Goal: Task Accomplishment & Management: Complete application form

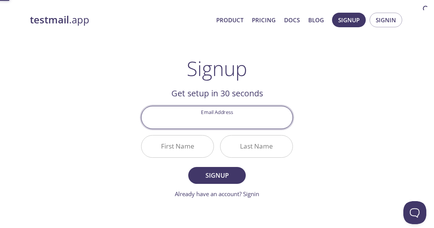
scroll to position [32, 0]
click at [220, 121] on input "Email Address" at bounding box center [216, 117] width 151 height 22
type input "[EMAIL_ADDRESS][DOMAIN_NAME]"
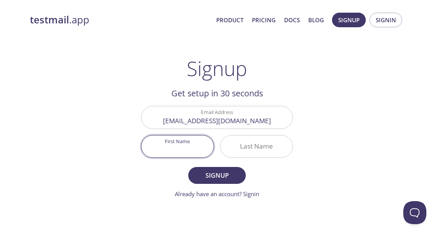
click at [202, 149] on input "First Name" at bounding box center [177, 146] width 72 height 22
type input "[PERSON_NAME]"
click at [240, 148] on input "Last Name" at bounding box center [256, 146] width 72 height 22
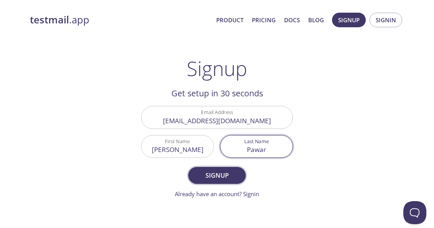
type input "Pawar"
click at [219, 175] on span "Signup" at bounding box center [217, 175] width 41 height 11
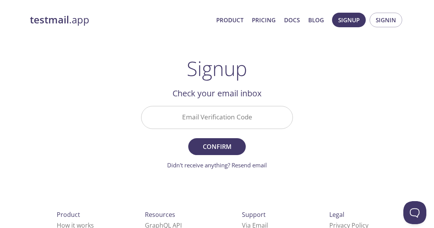
click at [217, 105] on div "Email Verification Code" at bounding box center [217, 117] width 158 height 29
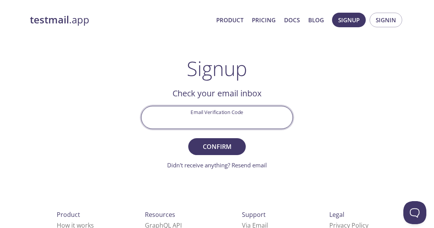
click at [199, 122] on input "Email Verification Code" at bounding box center [216, 117] width 151 height 22
paste input "ZFYKNFR"
type input "ZFYKNFR"
click at [216, 145] on span "Confirm" at bounding box center [217, 146] width 41 height 11
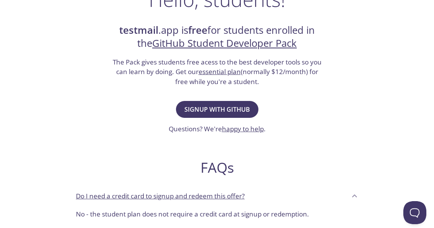
scroll to position [160, 0]
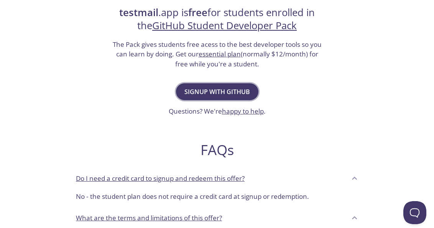
click at [219, 88] on span "Signup with GitHub" at bounding box center [217, 91] width 66 height 11
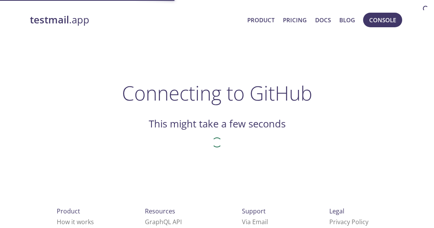
scroll to position [32, 0]
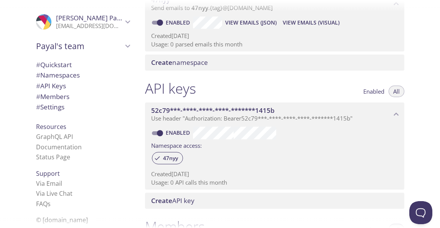
scroll to position [130, 0]
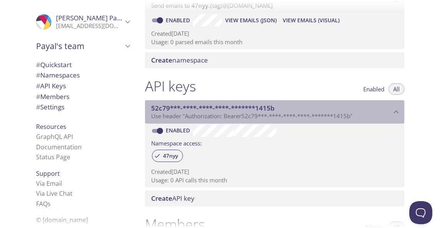
click at [203, 103] on div "52c79***-****-****-****-*******1415b Use header "Authorization: Bearer 52c79***…" at bounding box center [274, 112] width 259 height 24
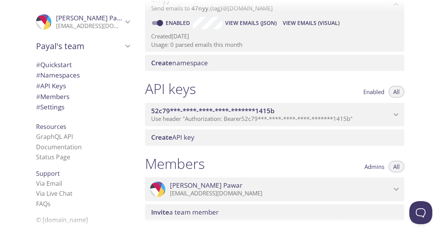
scroll to position [0, 0]
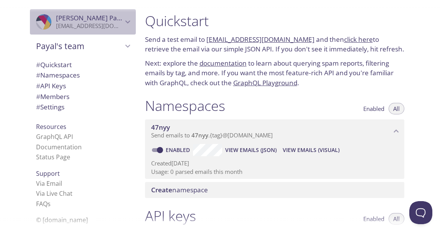
click at [97, 26] on p "[EMAIL_ADDRESS][DOMAIN_NAME]" at bounding box center [89, 26] width 67 height 8
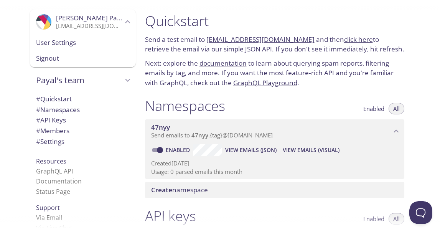
click at [66, 44] on span "User Settings" at bounding box center [82, 43] width 93 height 10
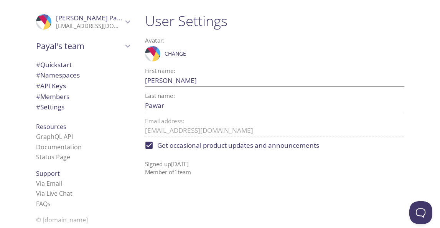
click at [167, 162] on p "Signed up [DATE] Member of 1 team" at bounding box center [274, 165] width 259 height 23
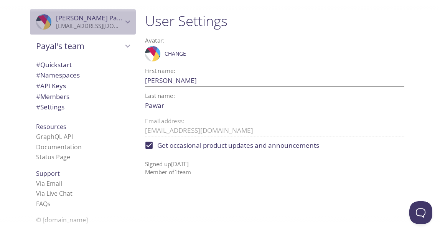
click at [38, 13] on div ".cls-1 { fill: #6d5ca8; } .cls-2 { fill: #3fc191; } .cls-3 { fill: #3b4752; } .…" at bounding box center [83, 21] width 106 height 25
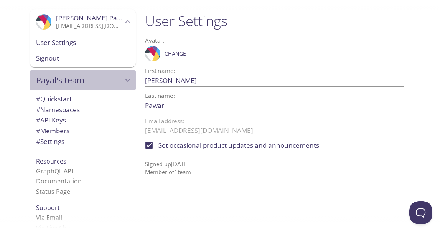
click at [44, 77] on span "Payal's team" at bounding box center [79, 80] width 87 height 11
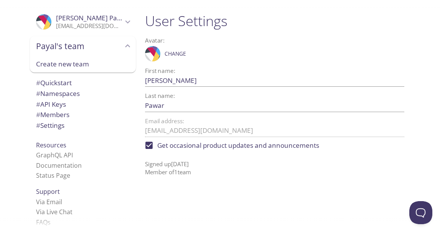
click at [45, 76] on div "# Quickstart # Namespaces # API Keys # Members # Settings" at bounding box center [83, 105] width 106 height 61
click at [45, 79] on span "# Quickstart" at bounding box center [54, 82] width 36 height 9
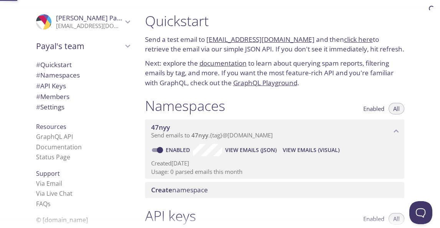
scroll to position [12, 0]
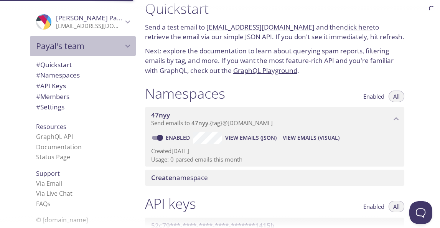
click at [54, 50] on span "Payal's team" at bounding box center [79, 46] width 87 height 11
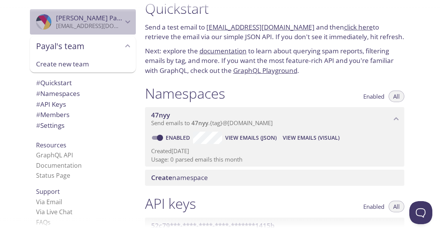
click at [32, 18] on icon "Payal Pawar" at bounding box center [38, 18] width 17 height 7
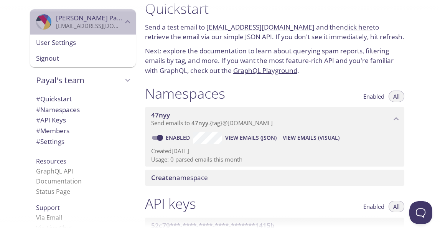
click at [38, 18] on icon "Payal Pawar" at bounding box center [44, 22] width 13 height 14
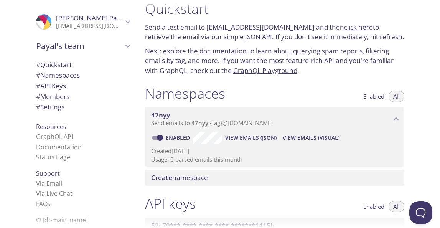
click at [38, 18] on icon "Payal Pawar" at bounding box center [44, 22] width 13 height 14
